Goal: Information Seeking & Learning: Learn about a topic

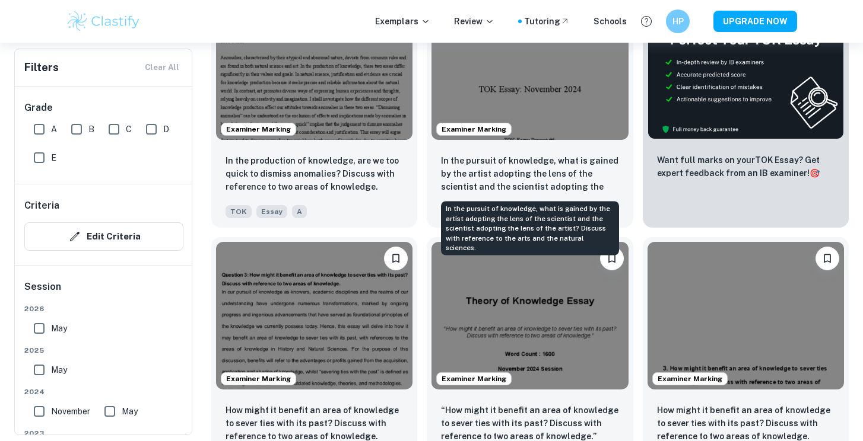
scroll to position [447, 0]
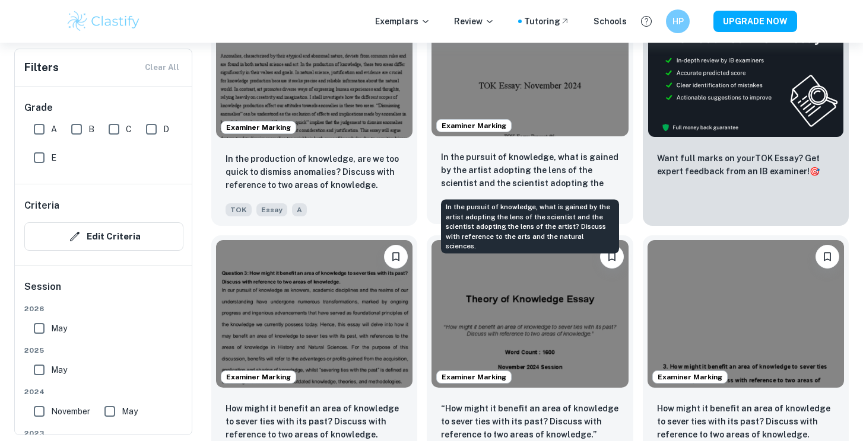
click at [548, 154] on p "In the pursuit of knowledge, what is gained by the artist adopting the lens of …" at bounding box center [529, 171] width 177 height 40
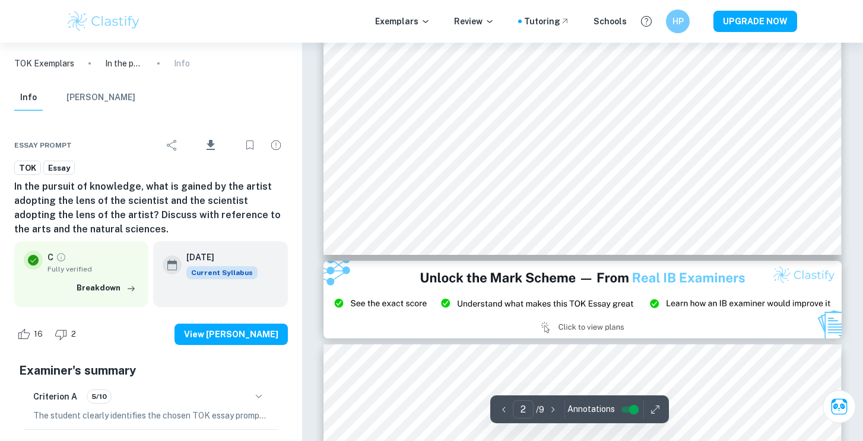
scroll to position [1357, 0]
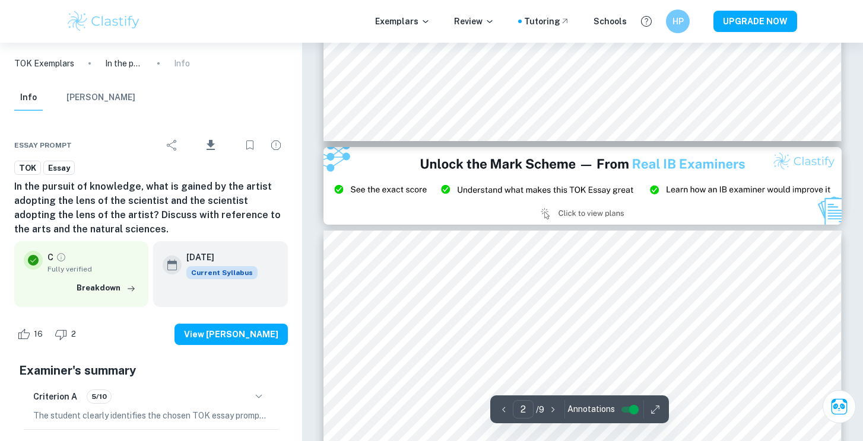
type input "3"
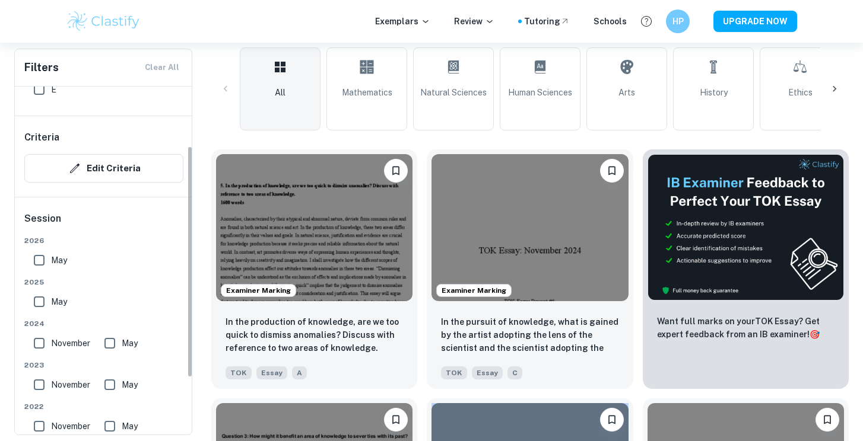
scroll to position [41, 0]
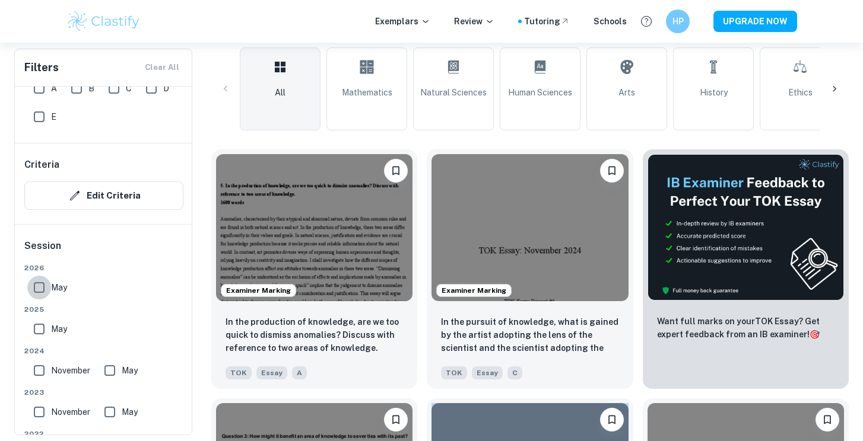
click at [47, 287] on input "May" at bounding box center [39, 288] width 24 height 24
checkbox input "true"
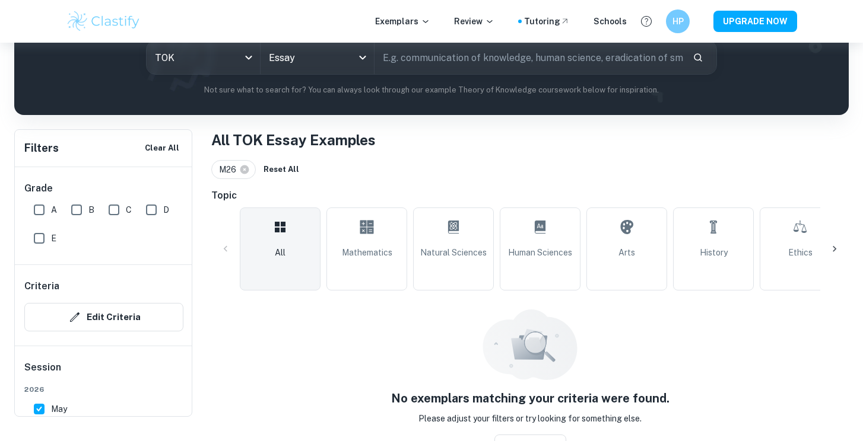
scroll to position [153, 0]
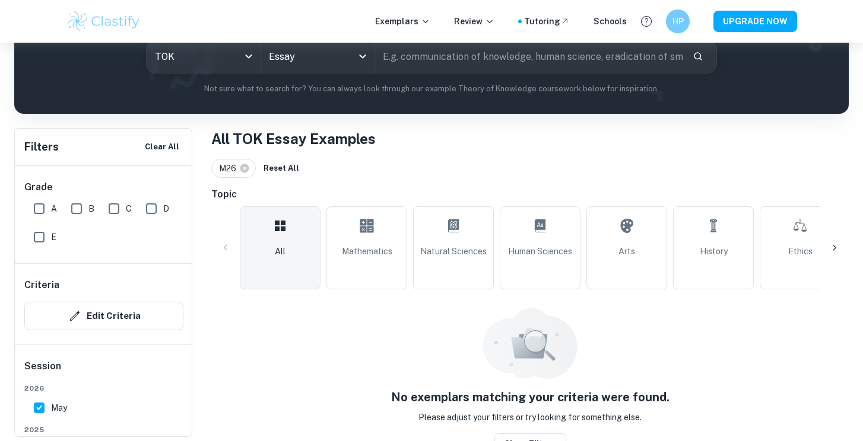
click at [43, 206] on input "A" at bounding box center [39, 209] width 24 height 24
checkbox input "true"
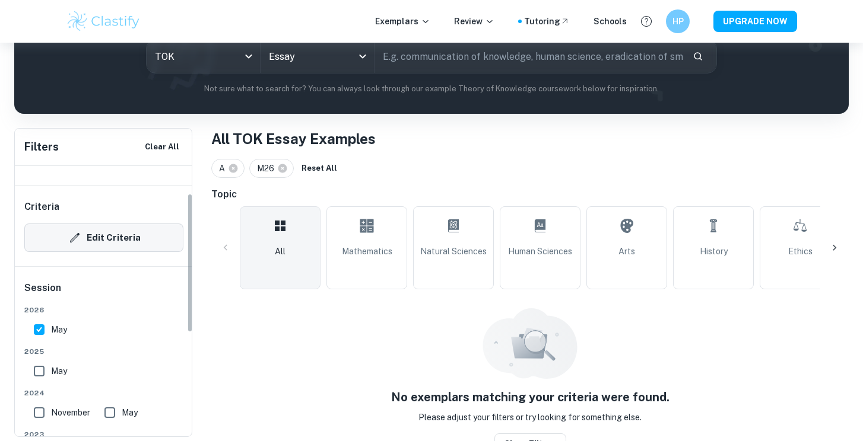
scroll to position [96, 0]
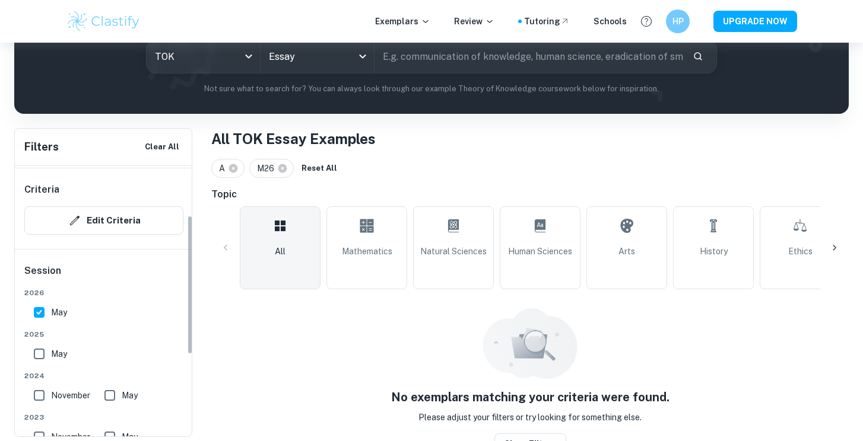
click at [44, 311] on input "May" at bounding box center [39, 313] width 24 height 24
checkbox input "false"
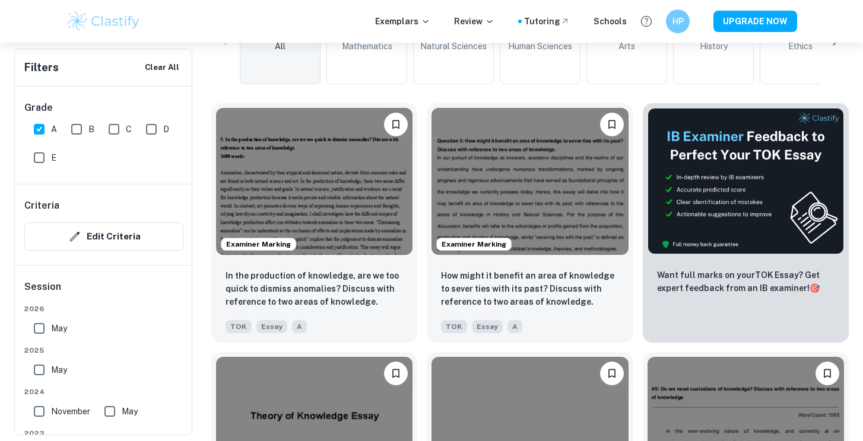
scroll to position [0, 0]
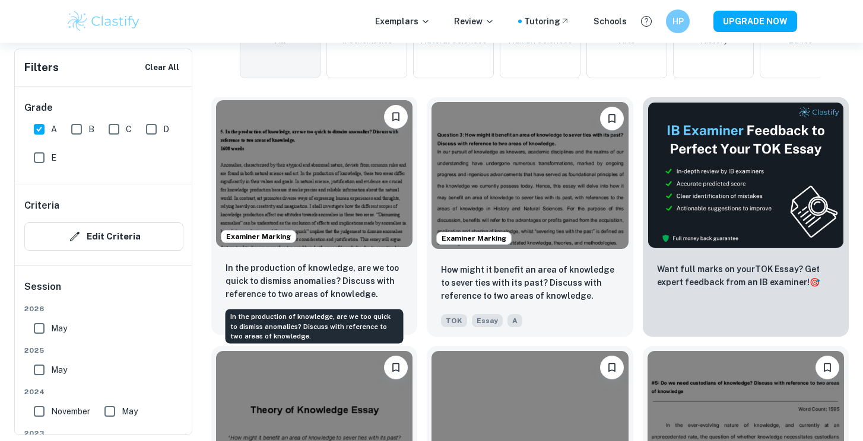
click at [327, 267] on p "In the production of knowledge, are we too quick to dismiss anomalies? Discuss …" at bounding box center [313, 281] width 177 height 39
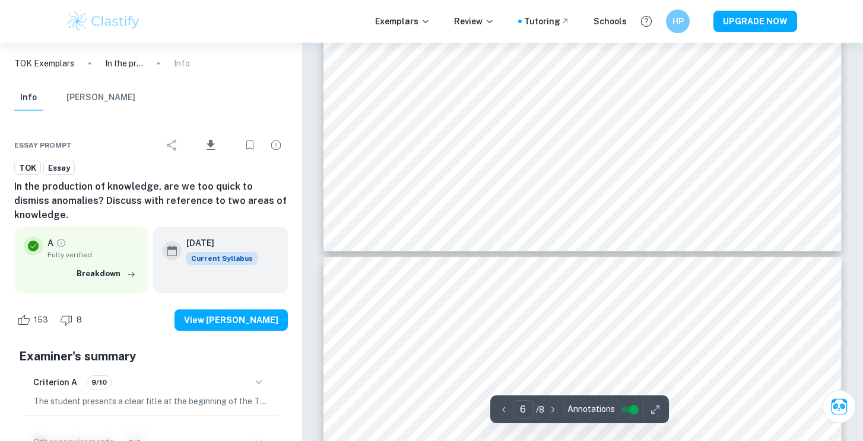
type input "7"
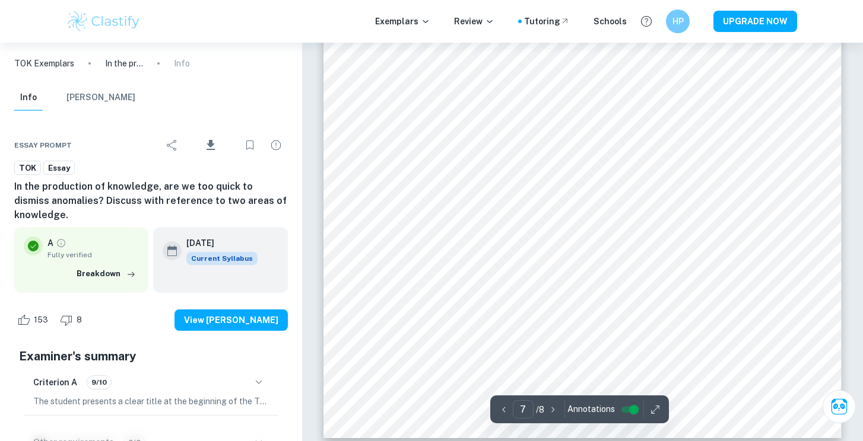
scroll to position [4615, 0]
